Goal: Information Seeking & Learning: Learn about a topic

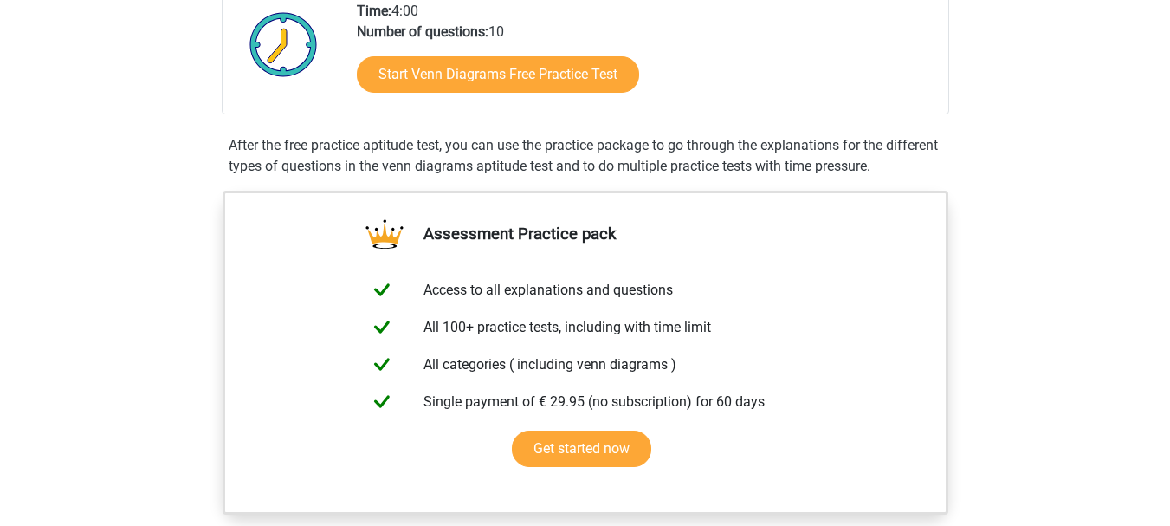
scroll to position [427, 0]
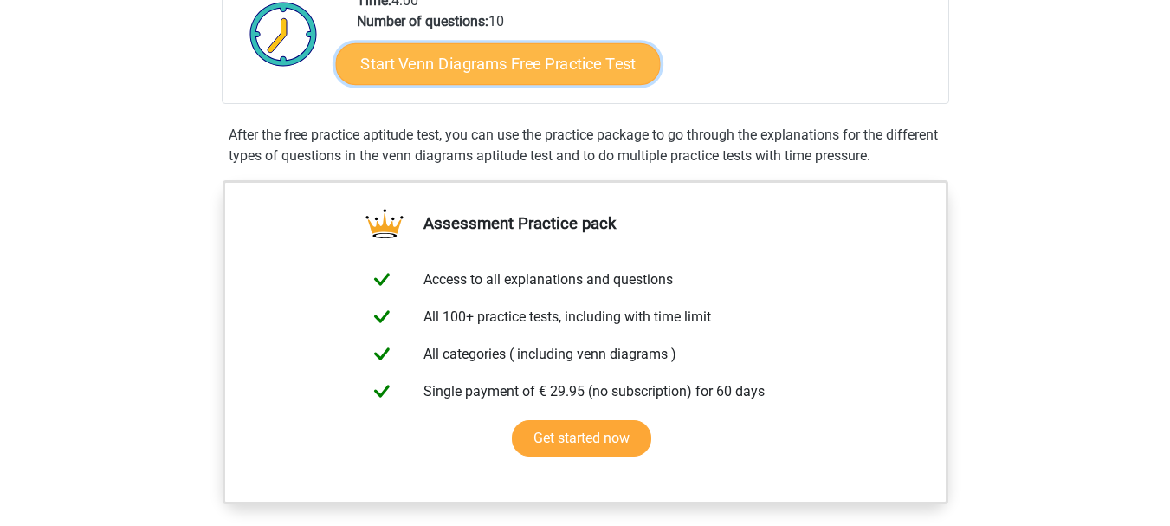
click at [462, 64] on link "Start Venn Diagrams Free Practice Test" at bounding box center [497, 64] width 325 height 42
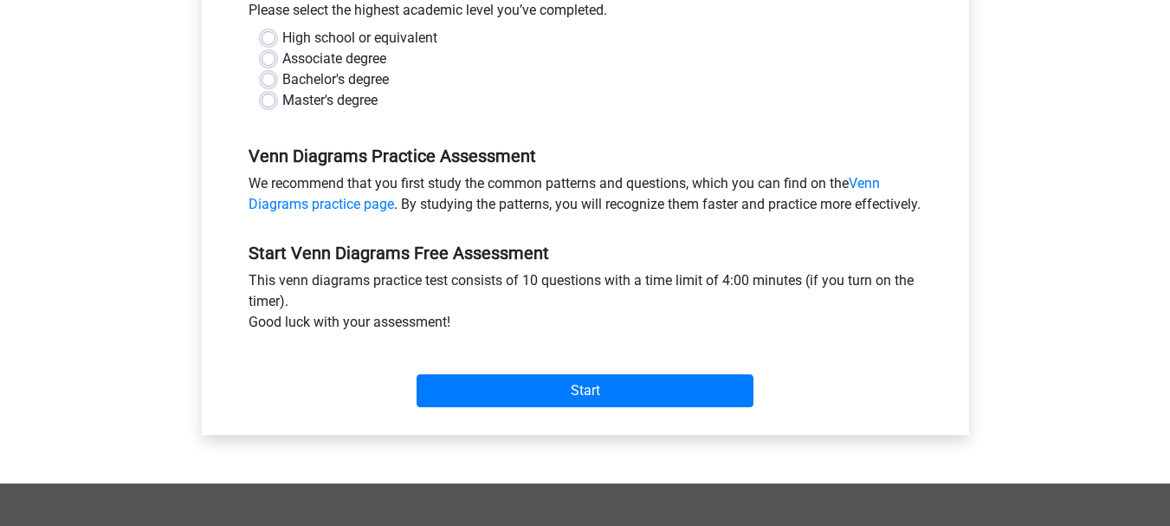
scroll to position [444, 0]
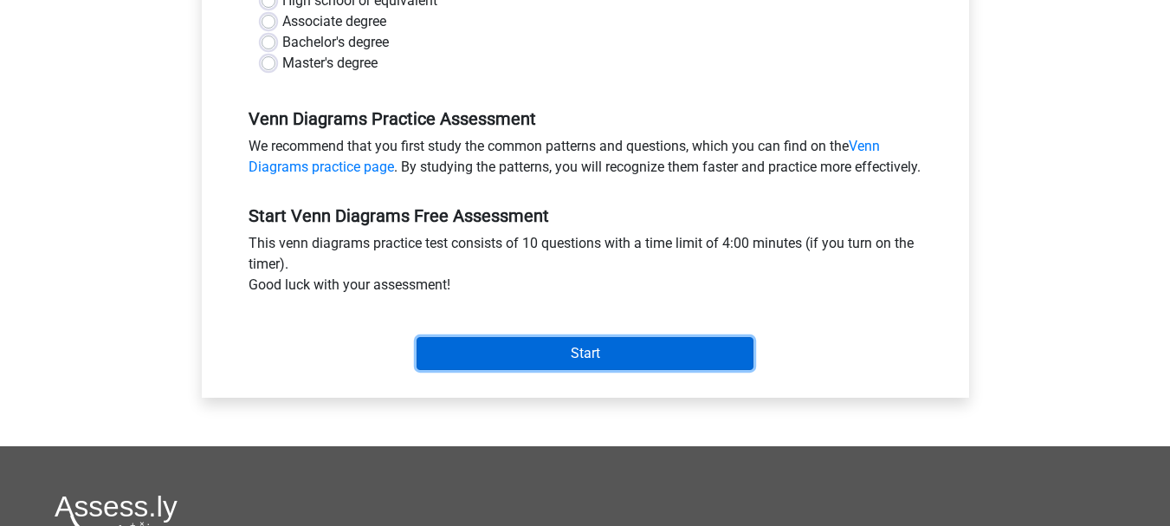
click at [508, 370] on input "Start" at bounding box center [585, 353] width 337 height 33
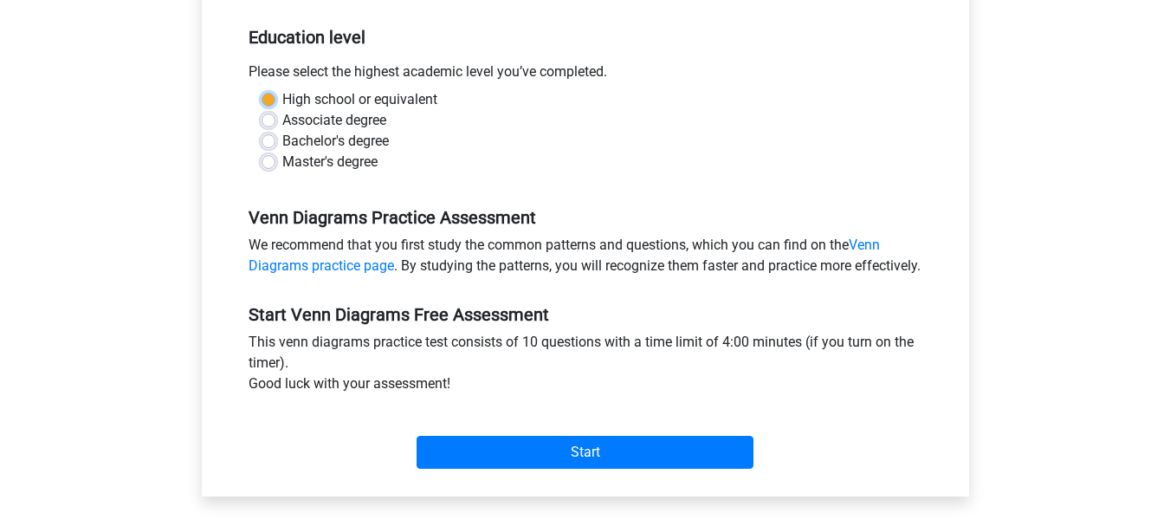
scroll to position [331, 0]
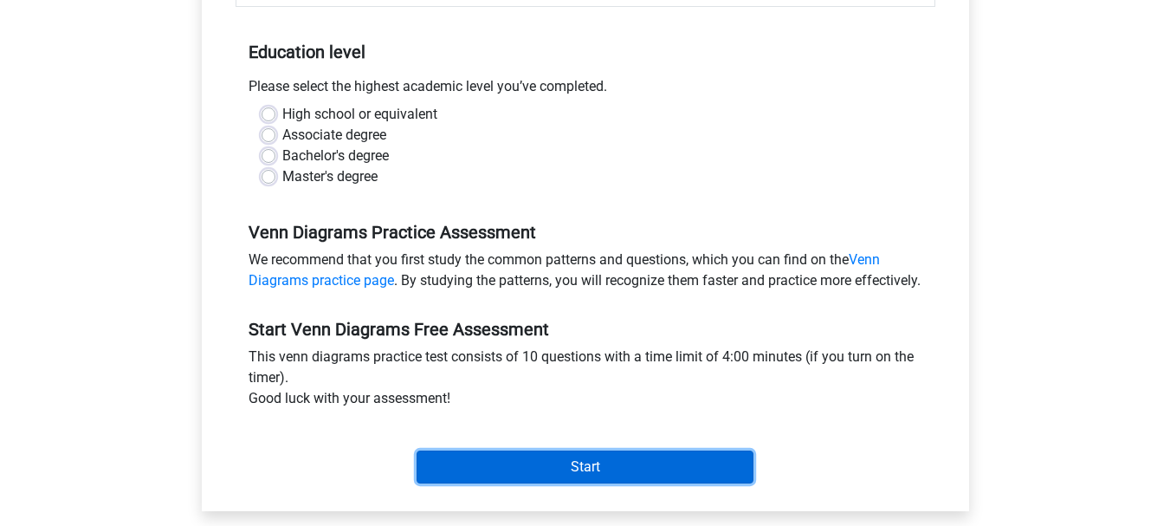
click at [618, 483] on input "Start" at bounding box center [585, 466] width 337 height 33
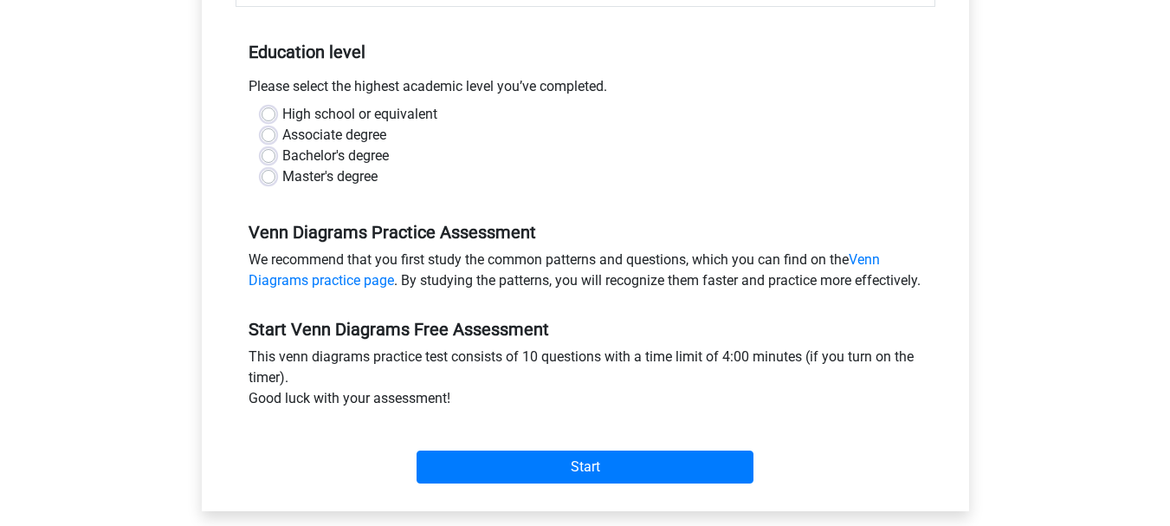
click at [282, 112] on label "High school or equivalent" at bounding box center [359, 114] width 155 height 21
click at [271, 112] on input "High school or equivalent" at bounding box center [269, 112] width 14 height 17
radio input "true"
click at [282, 112] on label "High school or equivalent" at bounding box center [359, 114] width 155 height 21
click at [271, 112] on input "High school or equivalent" at bounding box center [269, 112] width 14 height 17
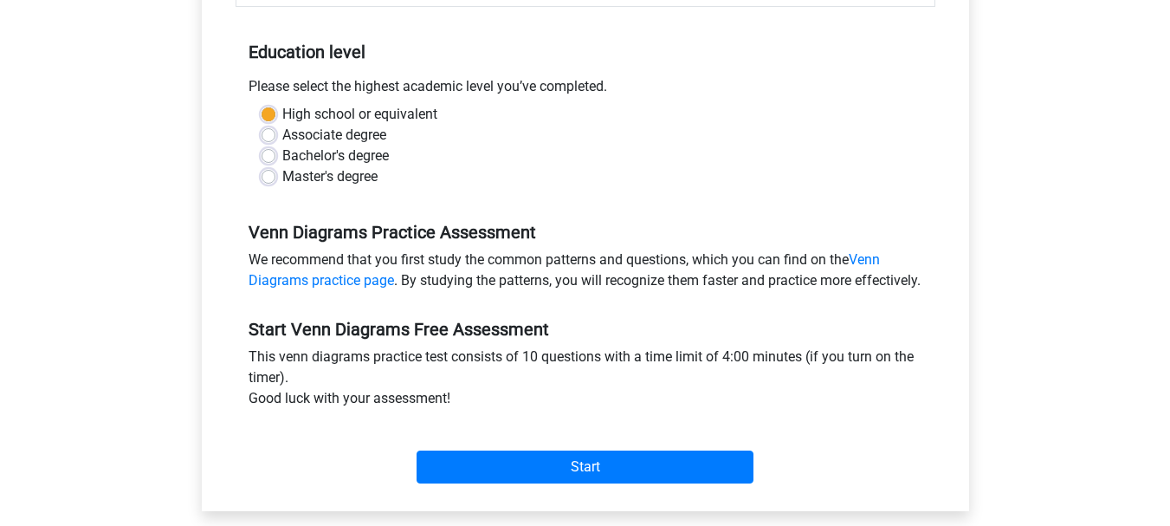
click at [282, 113] on label "High school or equivalent" at bounding box center [359, 114] width 155 height 21
click at [269, 113] on input "High school or equivalent" at bounding box center [269, 112] width 14 height 17
click at [282, 113] on label "High school or equivalent" at bounding box center [359, 114] width 155 height 21
click at [269, 113] on input "High school or equivalent" at bounding box center [269, 112] width 14 height 17
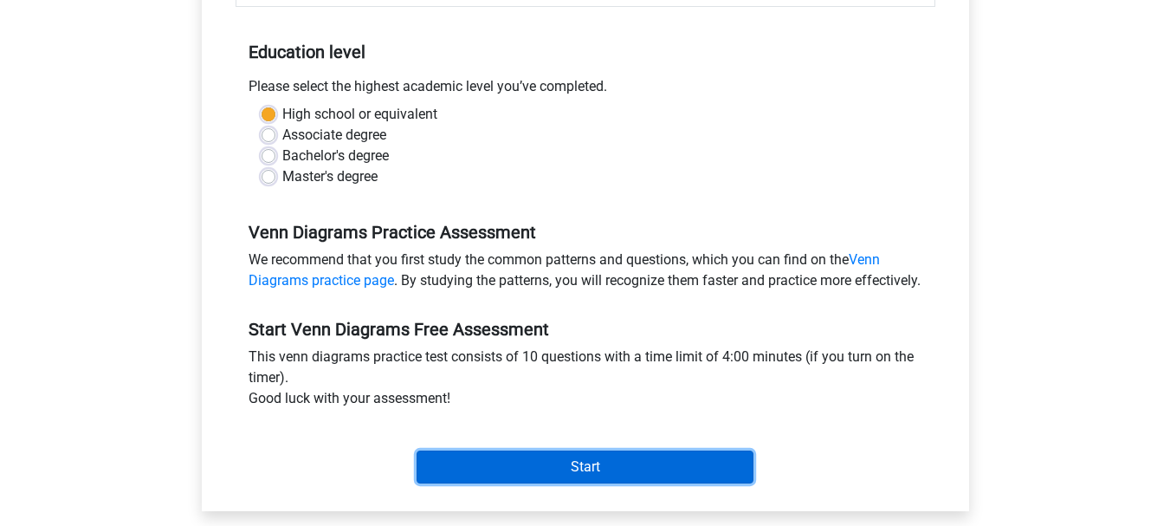
click at [592, 483] on input "Start" at bounding box center [585, 466] width 337 height 33
